Goal: Browse casually

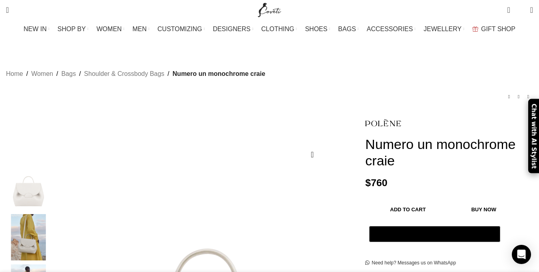
click at [367, 56] on div "Home Women Bags Shoulder & Crossbody Bags Numero un monochrome craie Numero un …" at bounding box center [269, 84] width 527 height 59
click at [481, 28] on span "GIFT SHOP" at bounding box center [498, 29] width 34 height 8
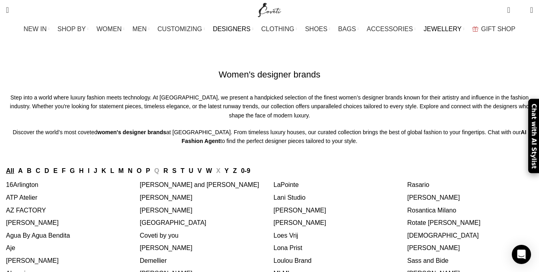
click at [424, 24] on link "JEWELLERY" at bounding box center [443, 29] width 41 height 16
